Goal: Check status: Check status

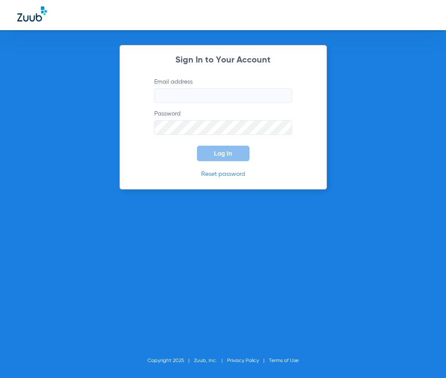
type input "[PERSON_NAME][EMAIL_ADDRESS][DOMAIN_NAME]"
click at [240, 159] on button "Log In" at bounding box center [223, 154] width 53 height 16
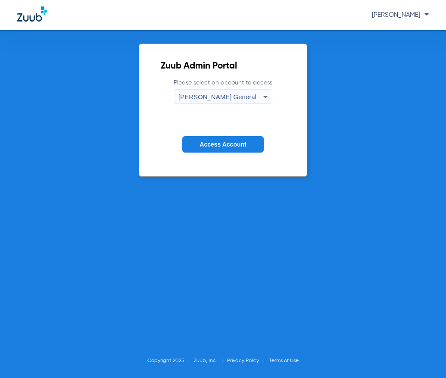
click at [237, 146] on span "Access Account" at bounding box center [223, 144] width 47 height 7
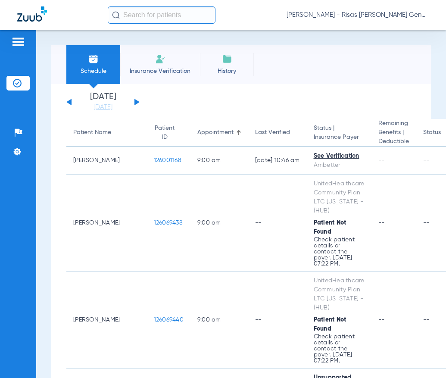
click at [138, 100] on div "[DATE] [DATE] [DATE] [DATE] [DATE] [DATE] [DATE] [DATE] [DATE] [DATE] [DATE] [D…" at bounding box center [102, 102] width 73 height 19
click at [136, 103] on button at bounding box center [137, 102] width 5 height 6
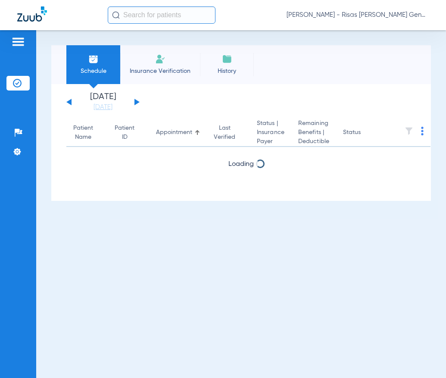
click at [136, 103] on button at bounding box center [137, 102] width 5 height 6
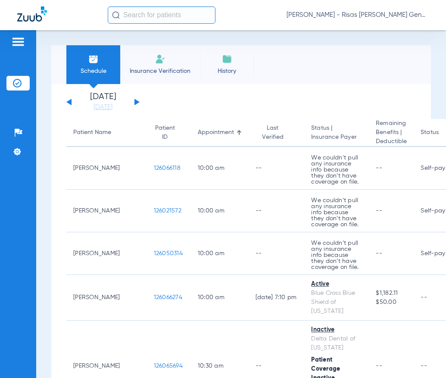
click at [136, 103] on button at bounding box center [137, 102] width 5 height 6
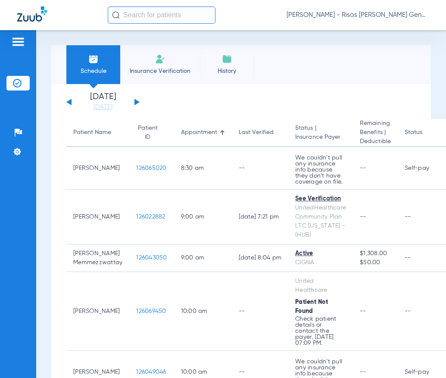
click at [68, 101] on div "[DATE] [DATE] [DATE] [DATE] [DATE] [DATE] [DATE] [DATE] [DATE] [DATE] [DATE] [D…" at bounding box center [102, 102] width 73 height 19
click at [67, 102] on button at bounding box center [68, 102] width 5 height 6
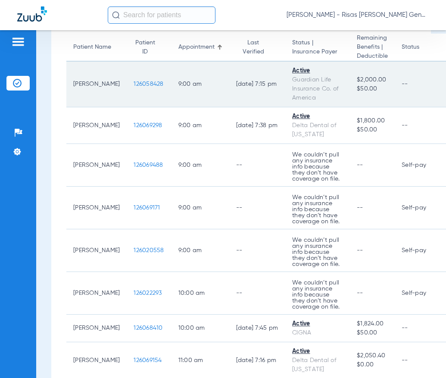
scroll to position [86, 0]
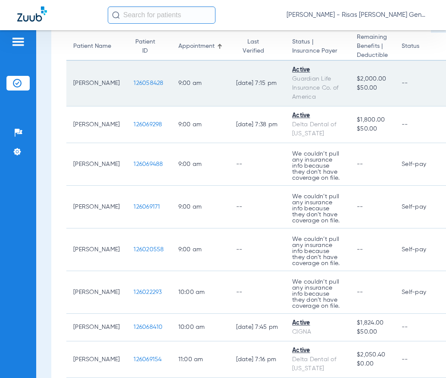
click at [134, 81] on span "126058428" at bounding box center [149, 83] width 30 height 6
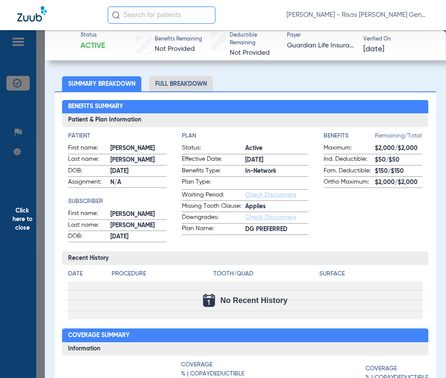
scroll to position [43, 0]
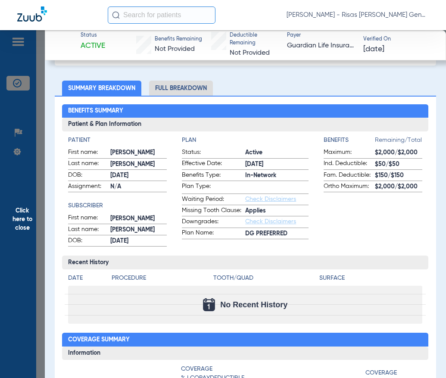
click at [177, 46] on span "Not Provided" at bounding box center [175, 49] width 40 height 7
drag, startPoint x: 399, startPoint y: 150, endPoint x: 394, endPoint y: 156, distance: 7.8
click at [398, 151] on span "$2,000/$2,000" at bounding box center [398, 152] width 47 height 9
click at [383, 188] on span "$2,000/$2,000" at bounding box center [398, 186] width 47 height 9
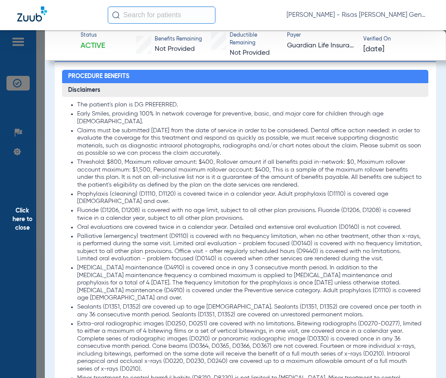
scroll to position [518, 0]
